Goal: Task Accomplishment & Management: Manage account settings

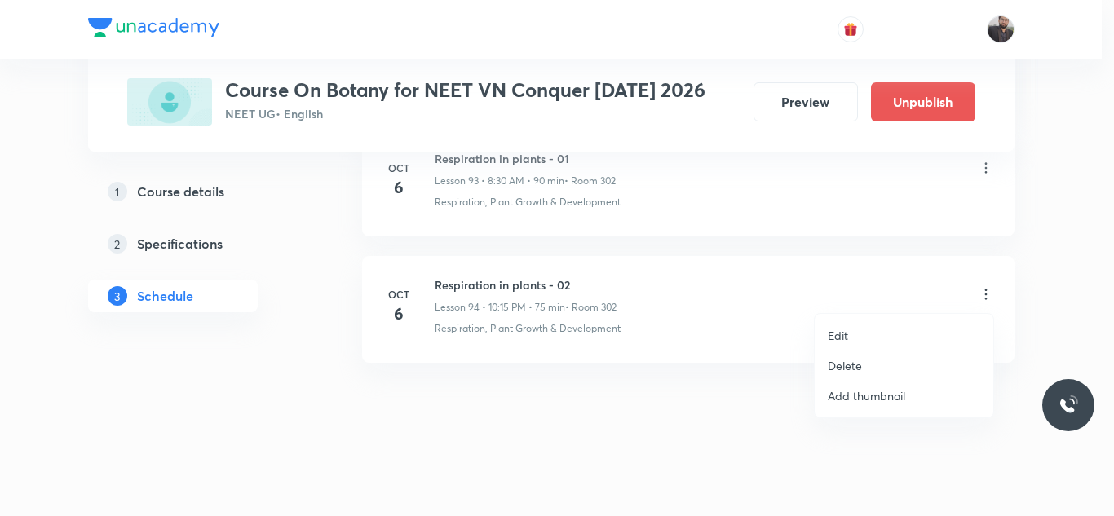
click at [872, 336] on li "Edit" at bounding box center [904, 335] width 179 height 30
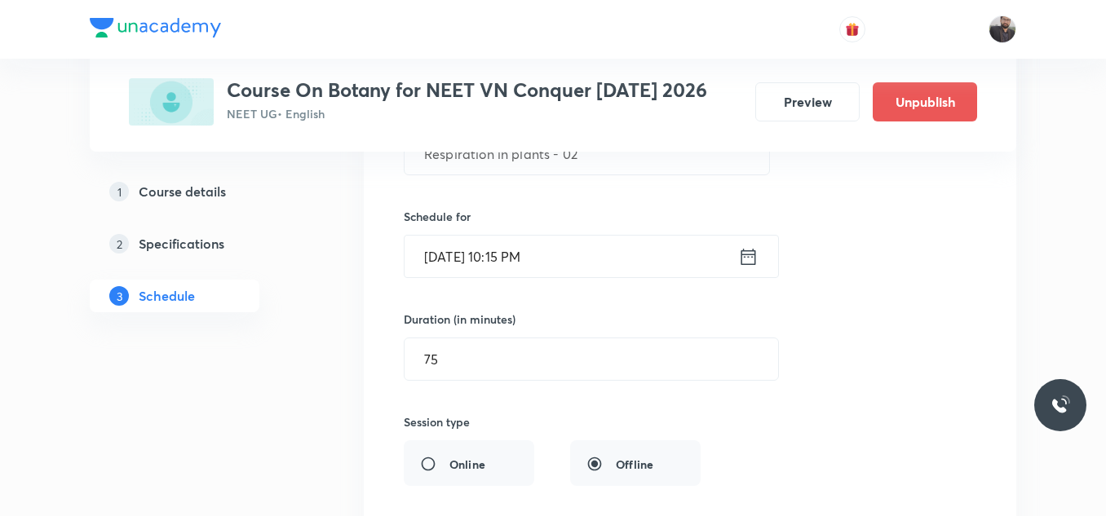
scroll to position [12108, 0]
click at [582, 253] on input "Oct 6, 2025, 10:15 PM" at bounding box center [570, 257] width 333 height 42
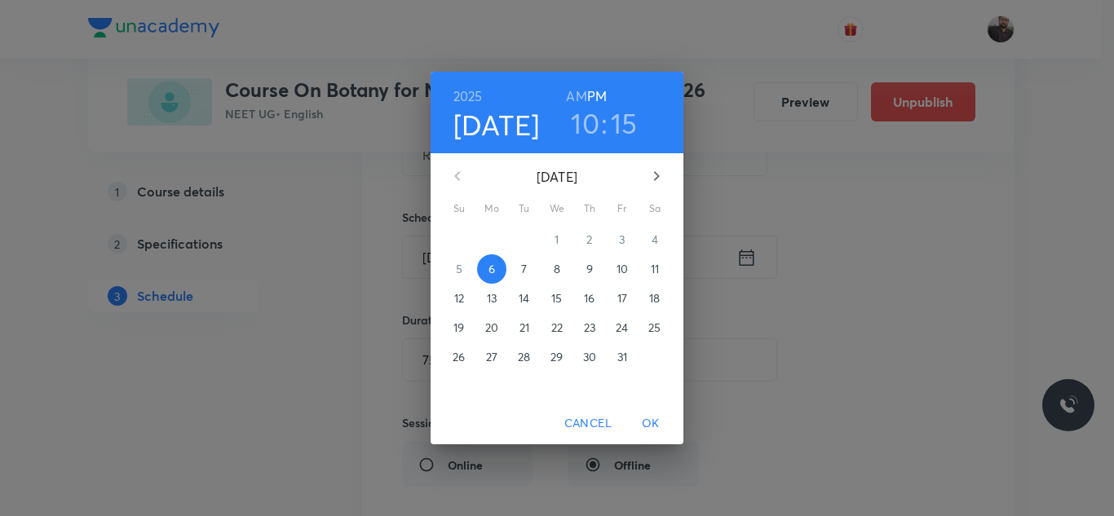
click at [585, 91] on h6 "AM" at bounding box center [576, 96] width 20 height 23
click at [653, 428] on span "OK" at bounding box center [650, 423] width 39 height 20
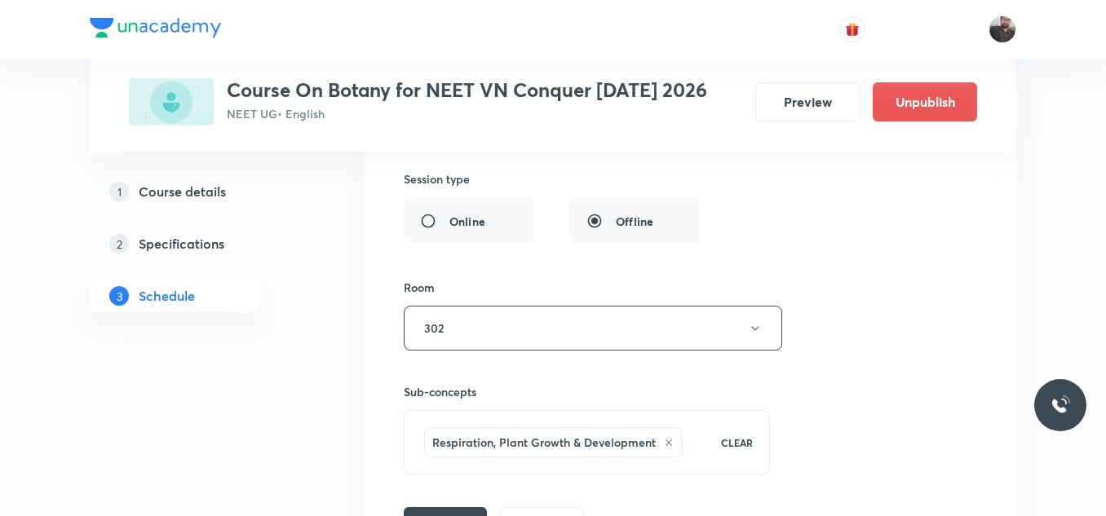
scroll to position [12549, 0]
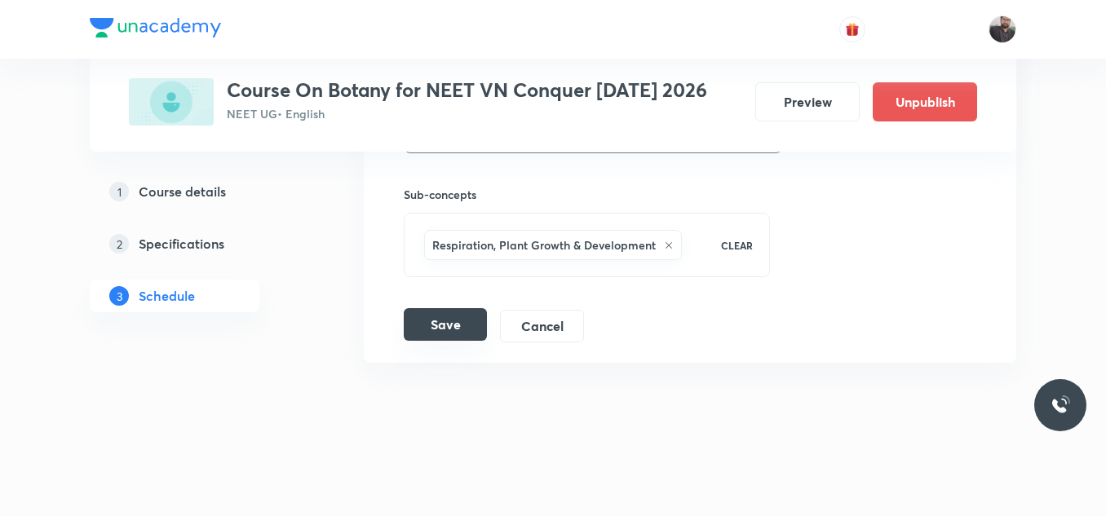
click at [453, 321] on button "Save" at bounding box center [445, 324] width 83 height 33
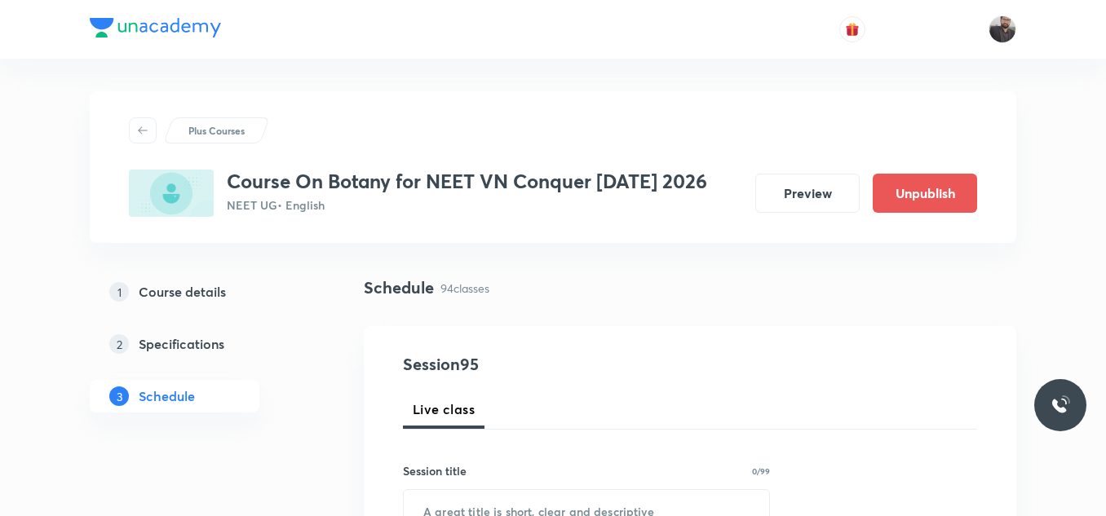
scroll to position [12671, 0]
